Goal: Task Accomplishment & Management: Manage account settings

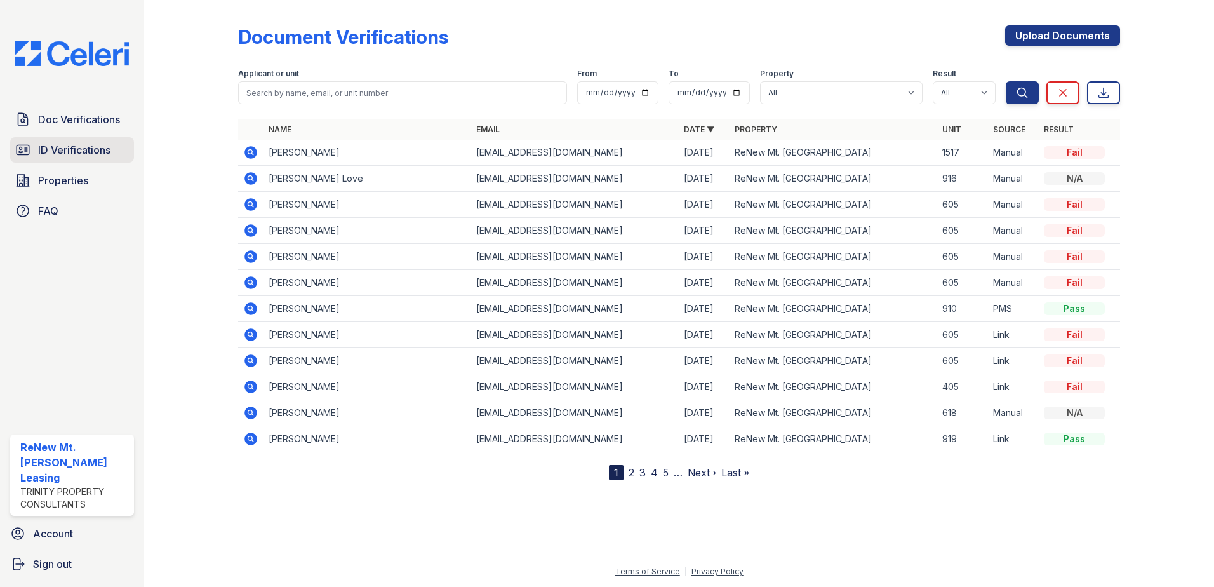
click at [86, 158] on link "ID Verifications" at bounding box center [72, 149] width 124 height 25
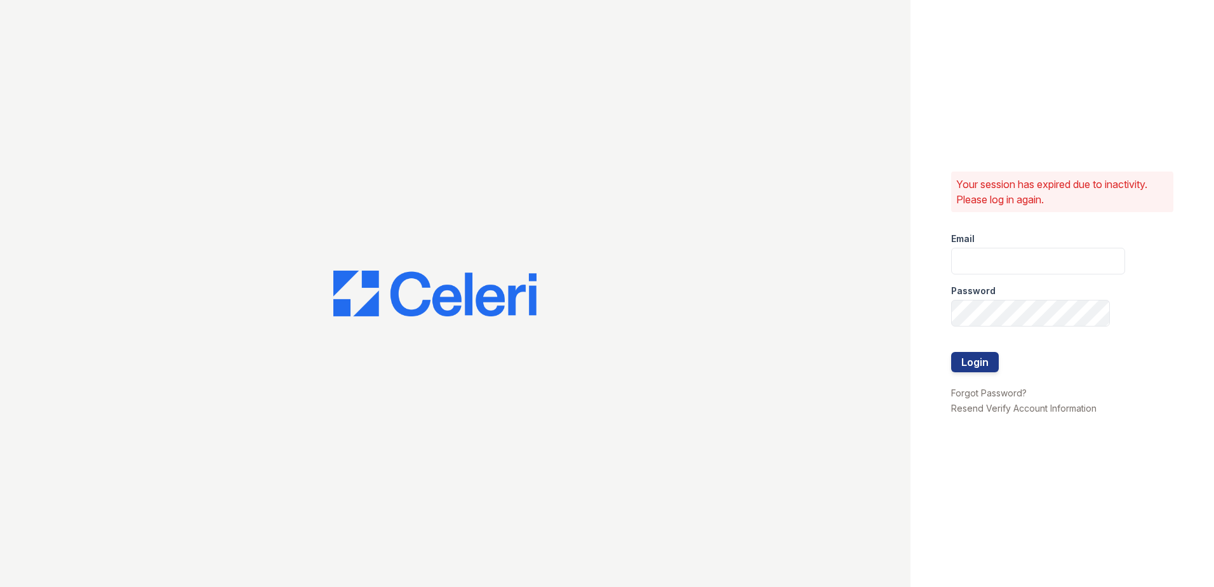
type input "renewmtvernon@trinity-pm.com"
click at [973, 369] on button "Login" at bounding box center [975, 362] width 48 height 20
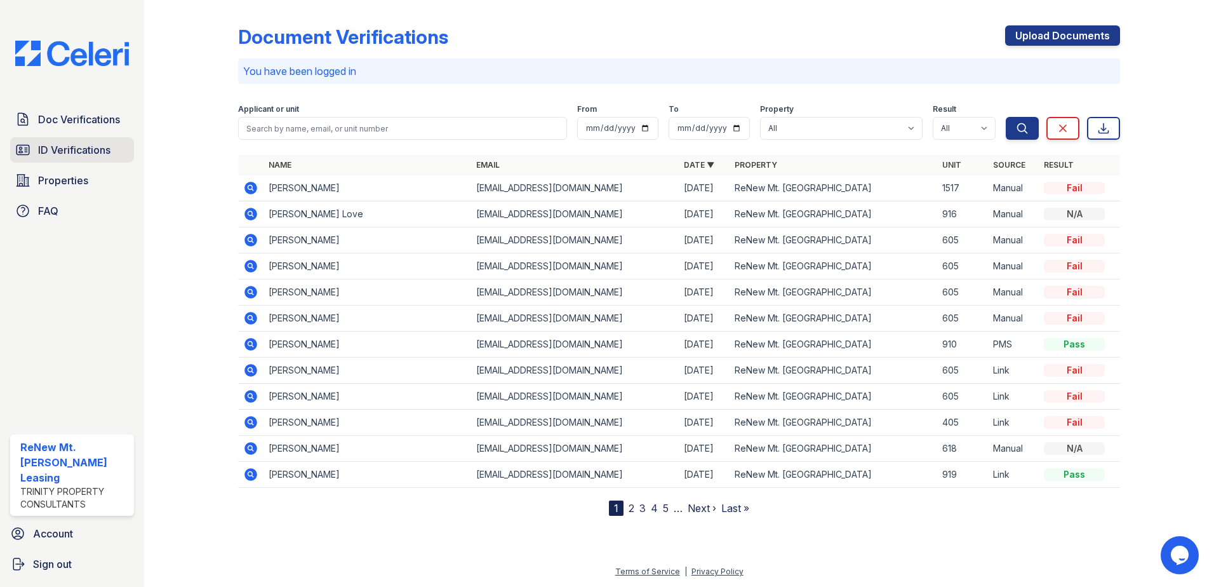
click at [103, 138] on link "ID Verifications" at bounding box center [72, 149] width 124 height 25
